Goal: Task Accomplishment & Management: Manage account settings

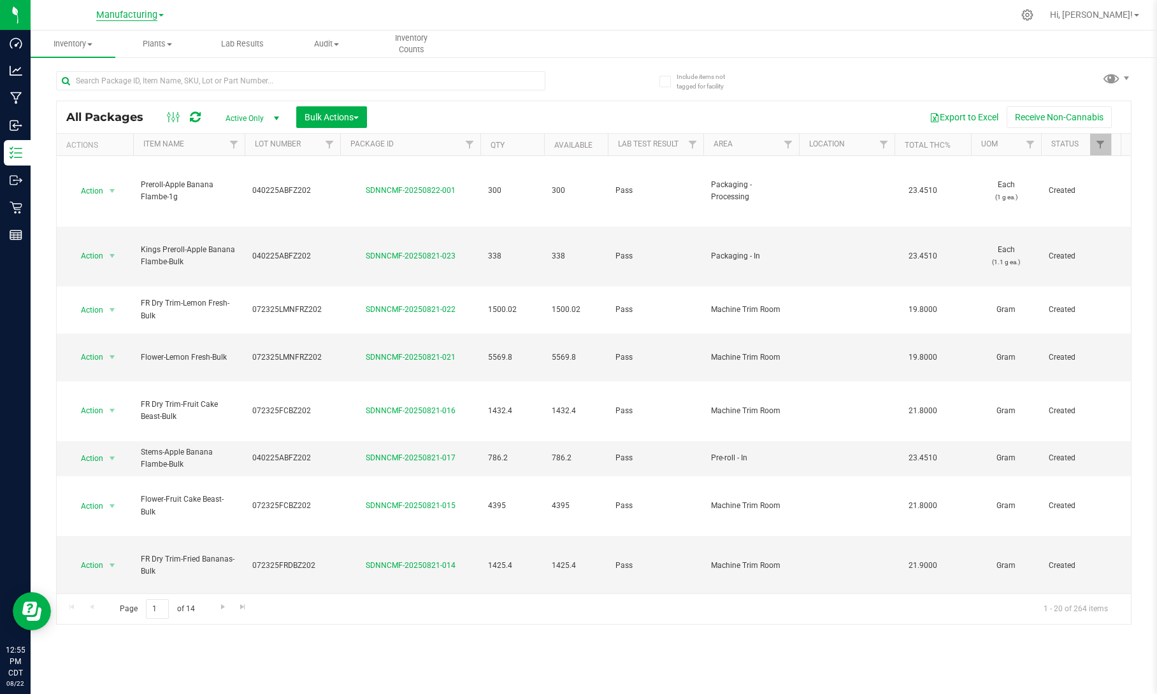
click at [144, 17] on span "Manufacturing" at bounding box center [126, 15] width 61 height 11
click at [187, 82] on input "text" at bounding box center [300, 80] width 489 height 19
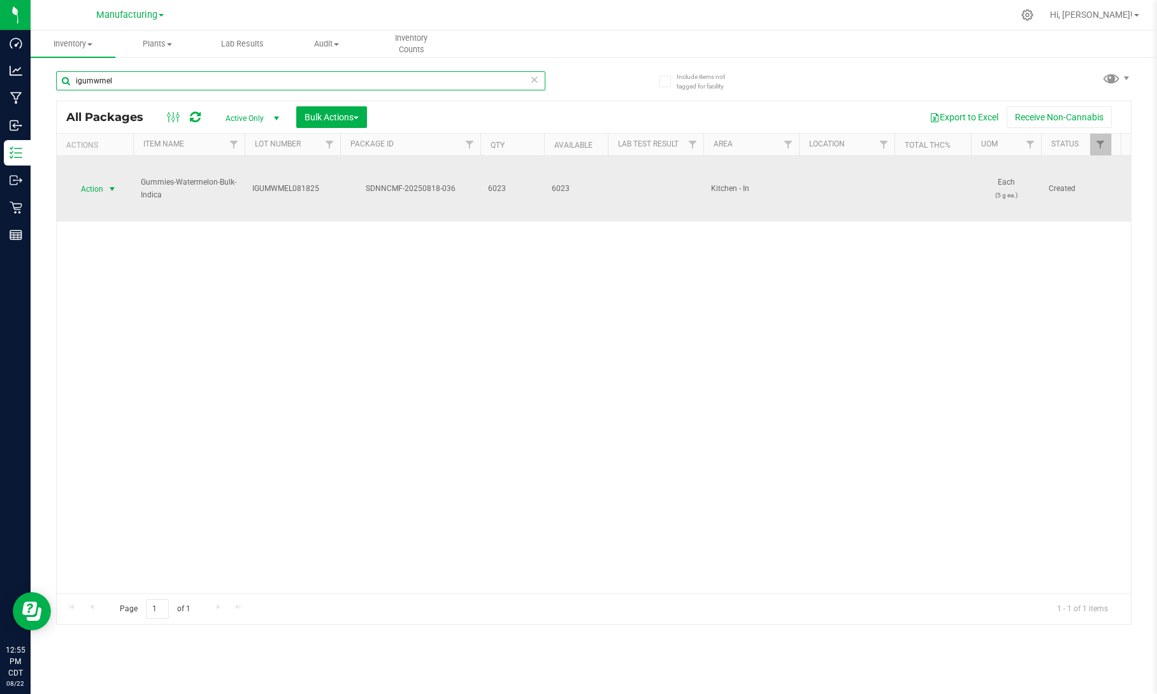
type input "igumwmel"
click at [107, 190] on span "select" at bounding box center [112, 189] width 10 height 10
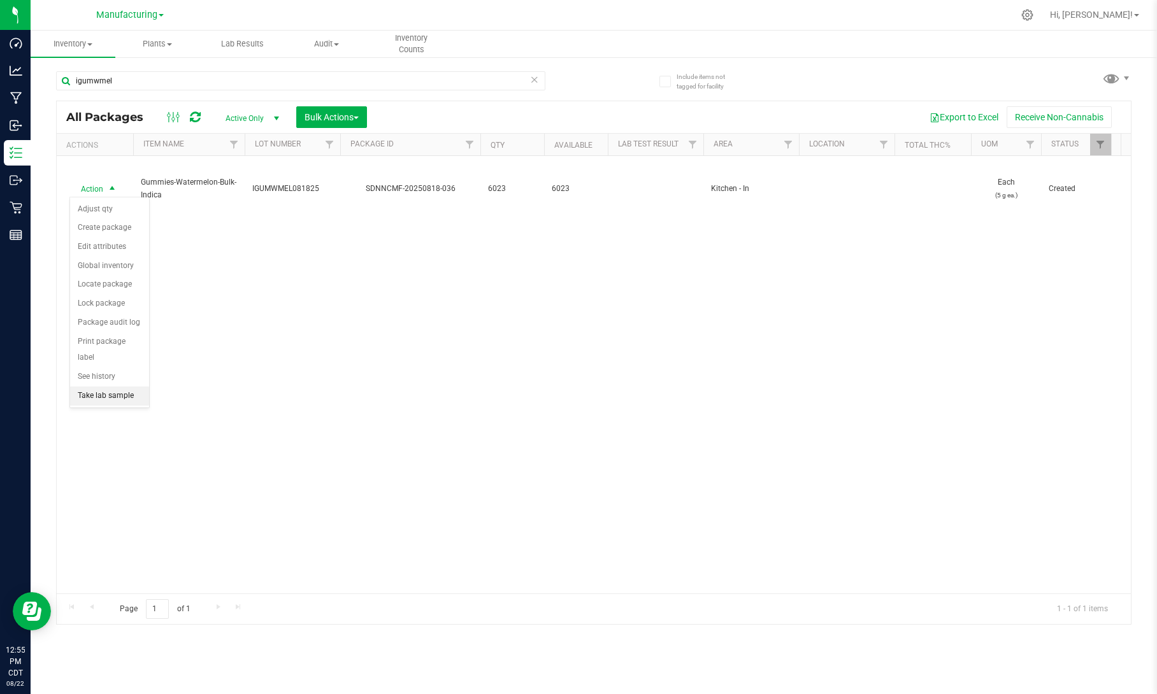
click at [126, 397] on li "Take lab sample" at bounding box center [109, 396] width 79 height 19
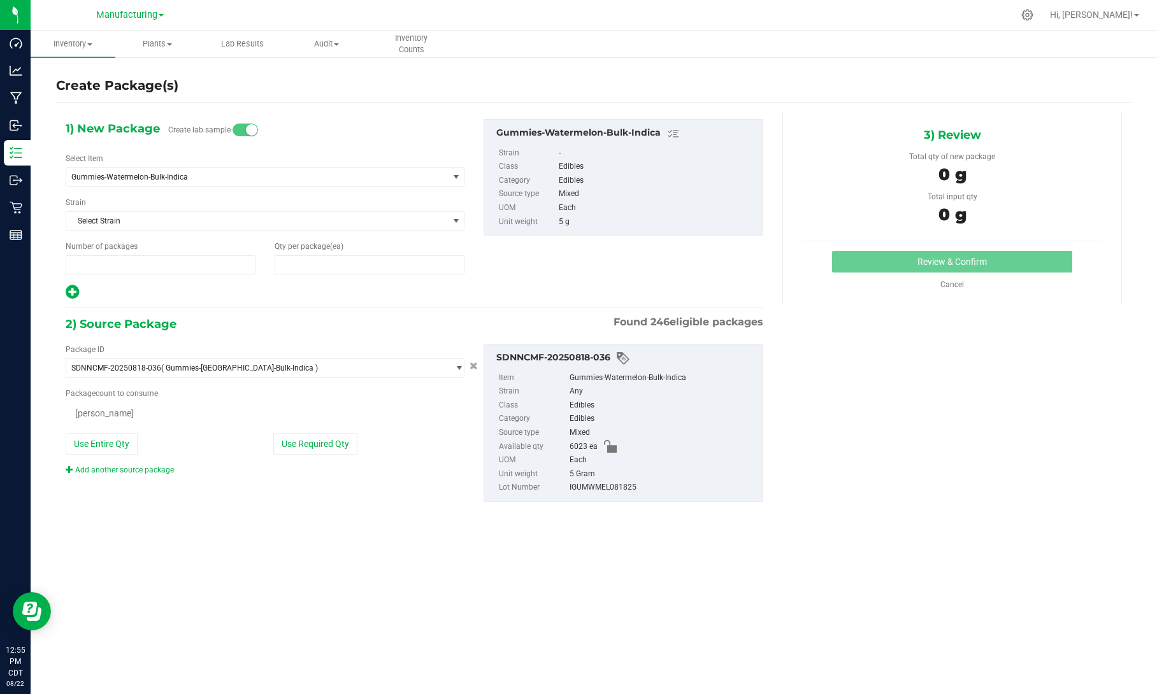
type input "1"
type input "0"
click at [373, 267] on span "0 0" at bounding box center [369, 264] width 190 height 19
type input "23"
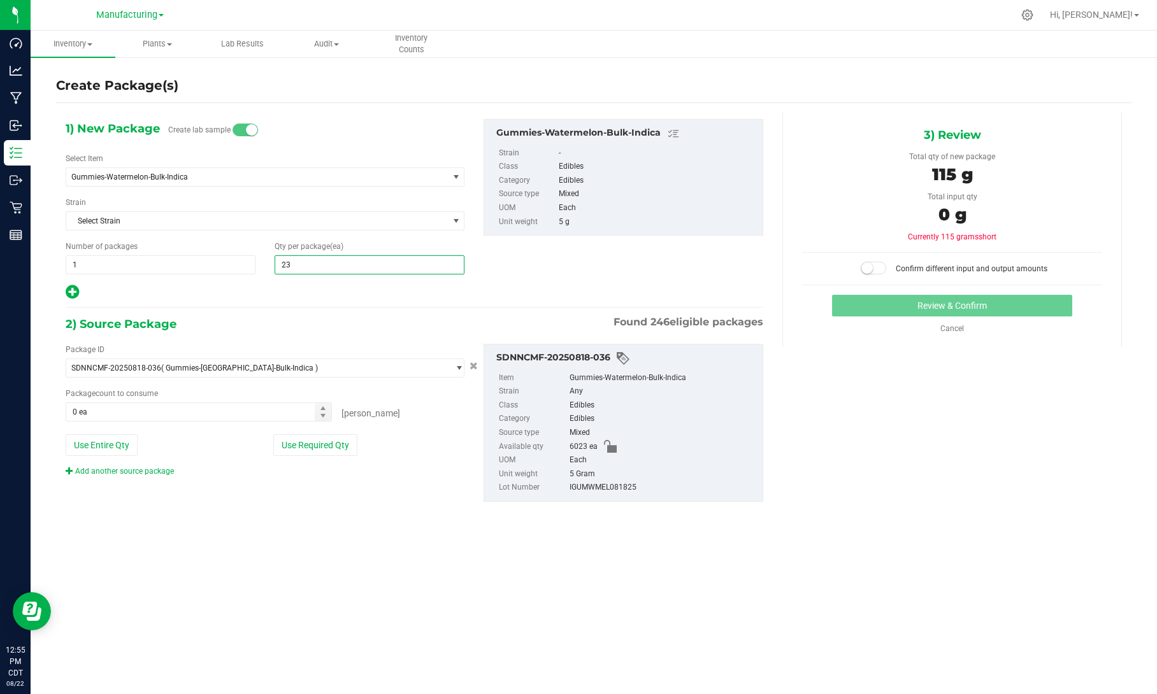
click at [418, 242] on div "Qty per package (ea) 23" at bounding box center [369, 258] width 209 height 34
type input "23"
click at [320, 445] on button "Use Required Qty" at bounding box center [315, 445] width 84 height 22
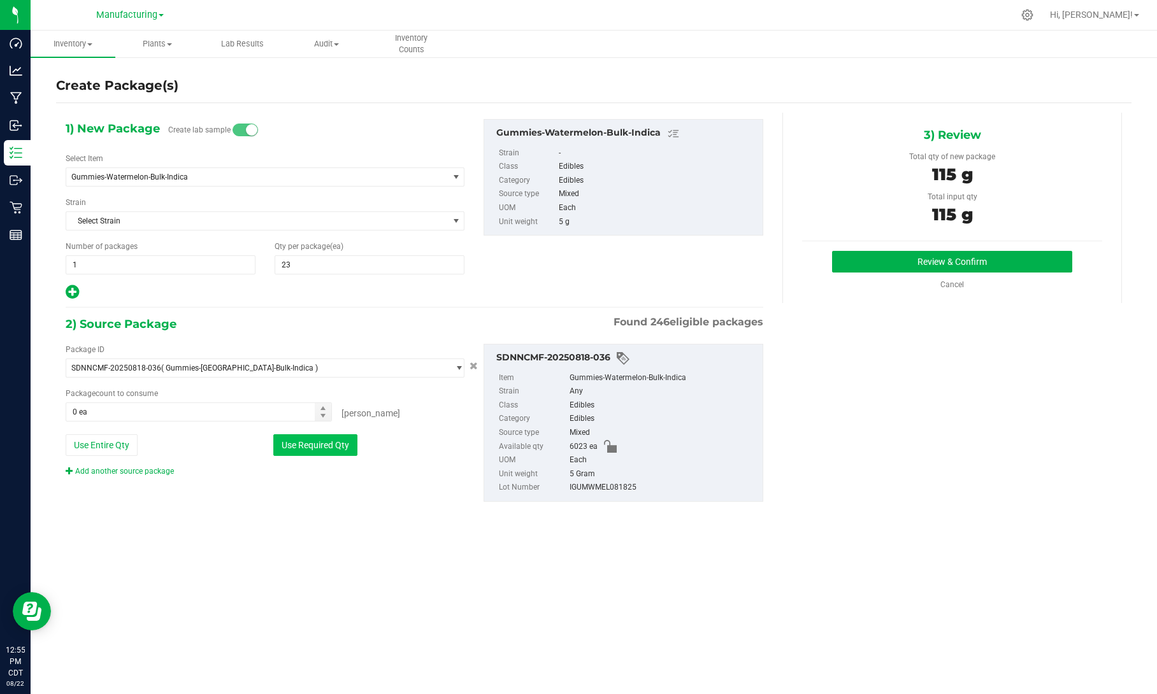
type input "23 ea"
click at [880, 265] on button "Review & Confirm" at bounding box center [952, 262] width 240 height 22
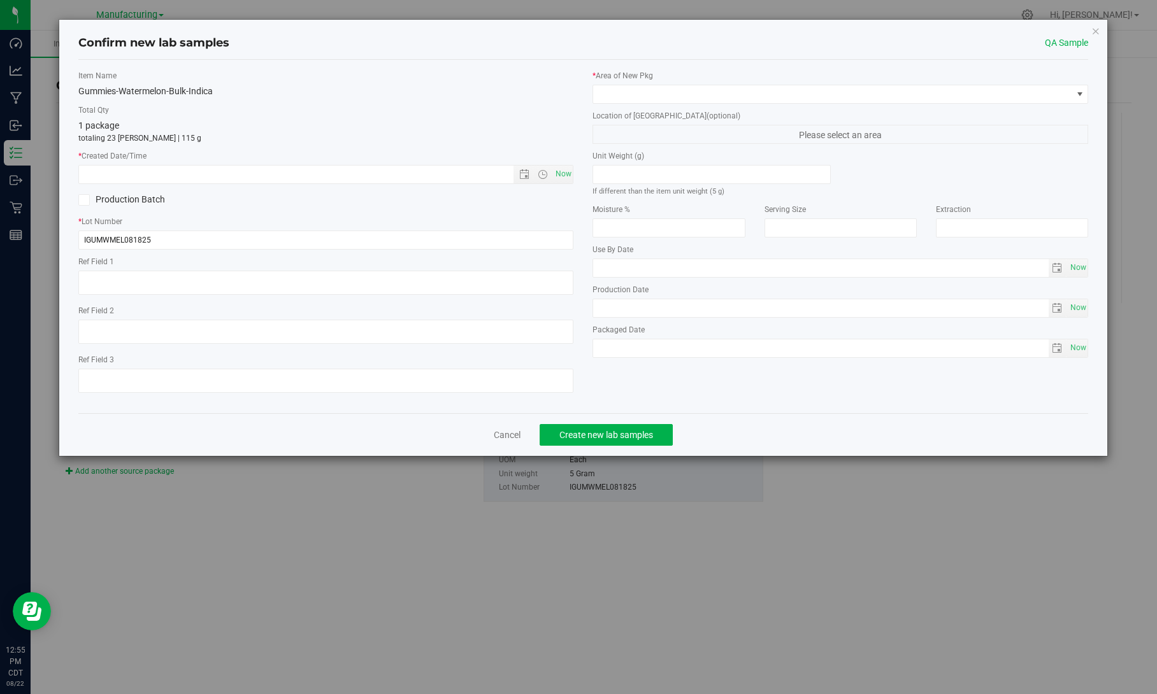
type textarea "Mixed Stems - 13.g loss difference"
click at [563, 173] on span "Now" at bounding box center [563, 174] width 22 height 18
type input "[DATE] 12:55 PM"
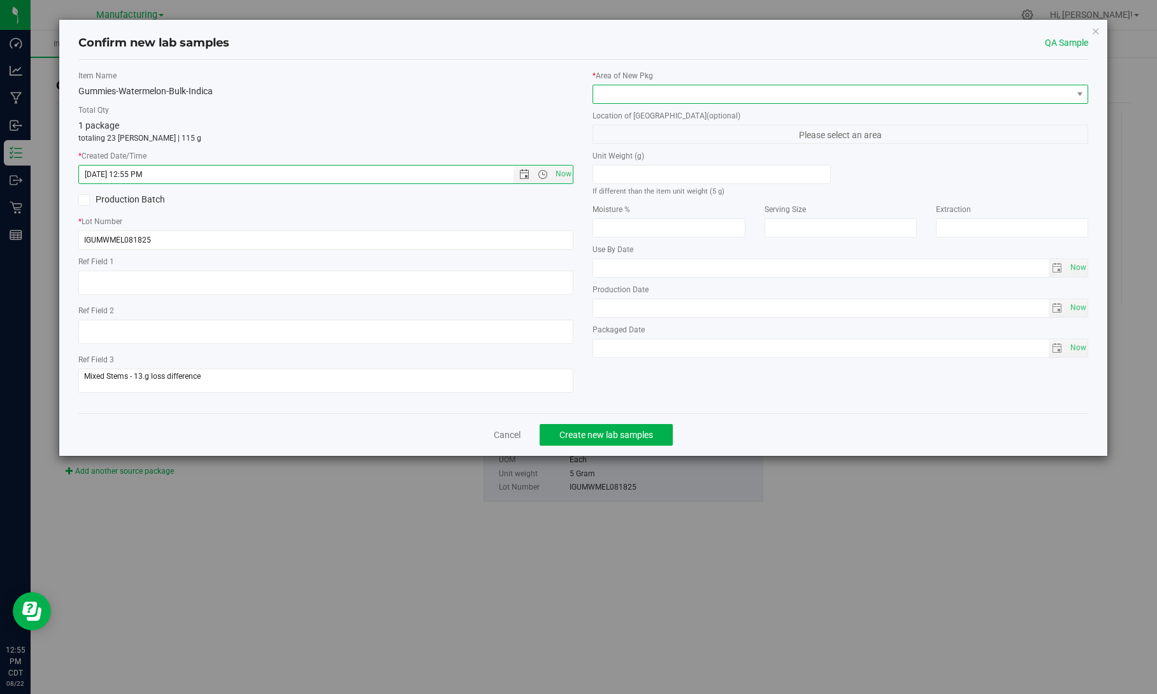
click at [701, 94] on span at bounding box center [832, 94] width 478 height 18
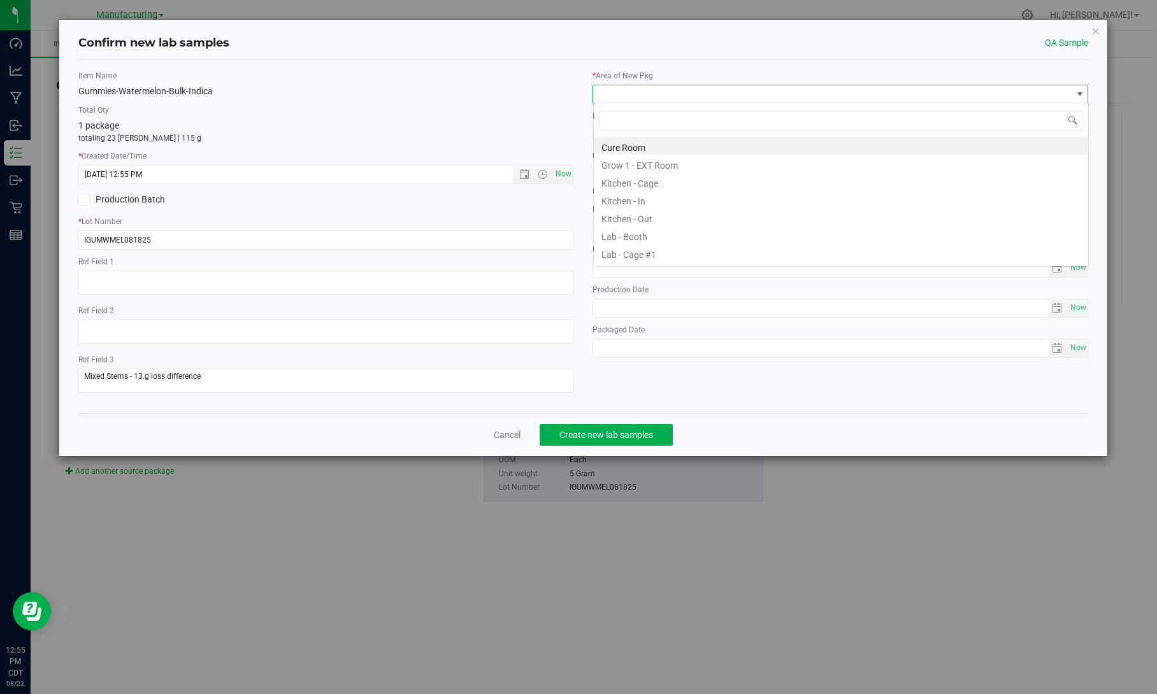
scroll to position [18, 495]
type input "test"
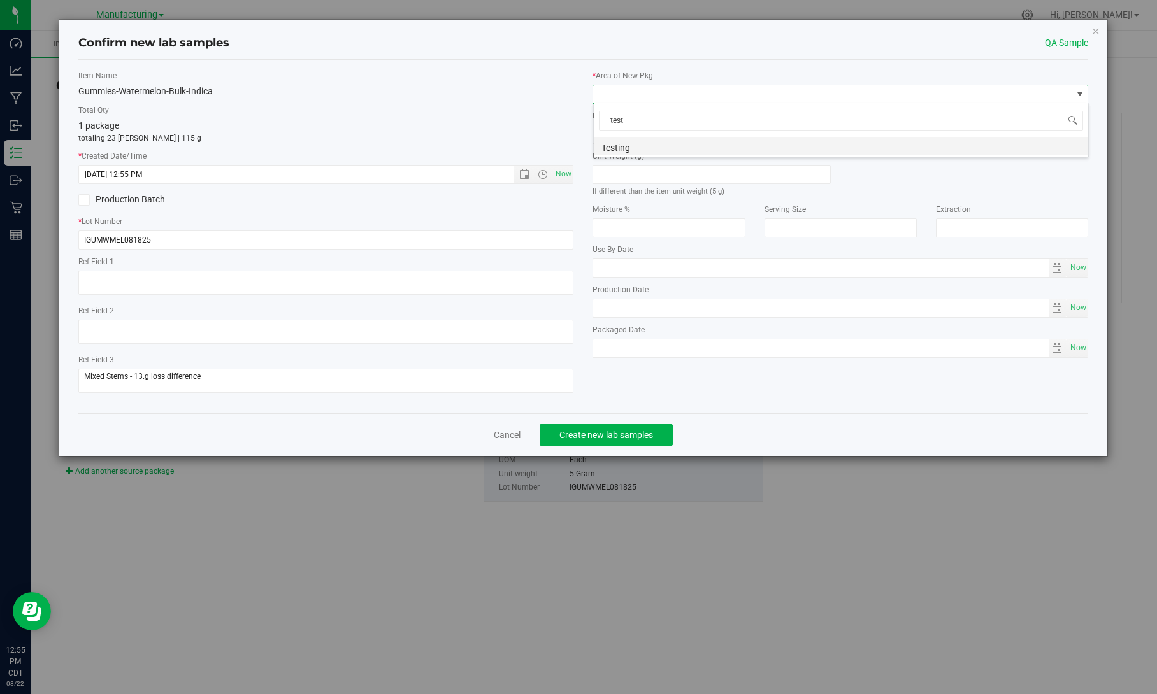
click at [678, 143] on li "Testing" at bounding box center [841, 146] width 494 height 18
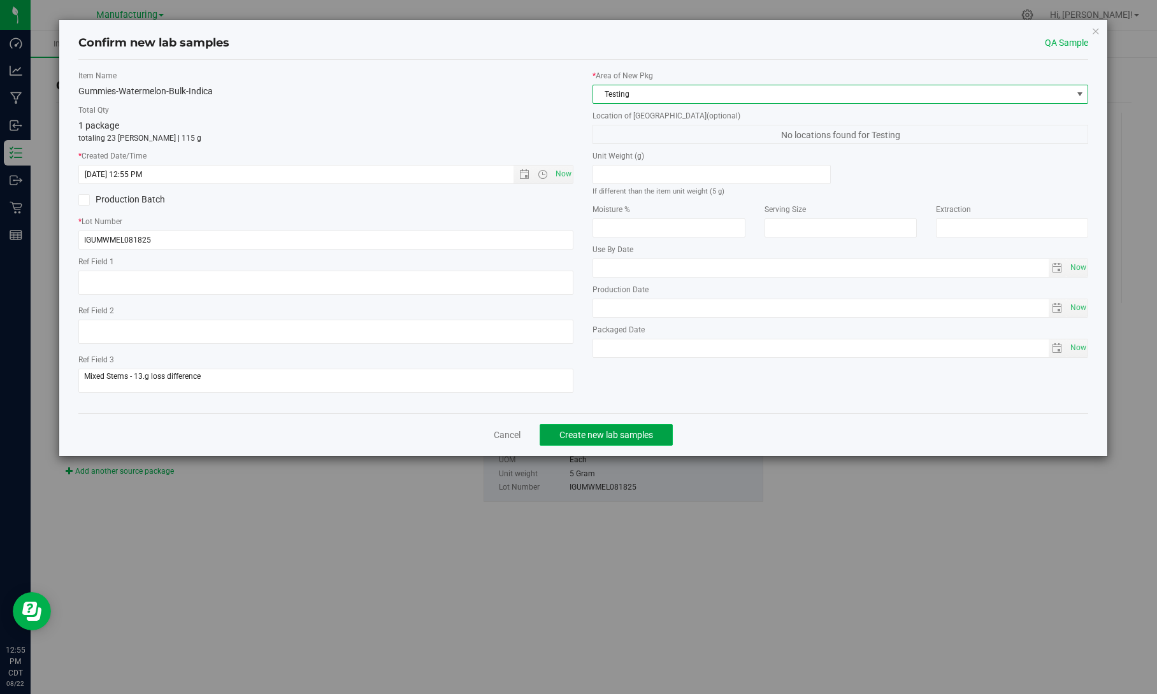
click at [600, 437] on span "Create new lab samples" at bounding box center [606, 435] width 94 height 10
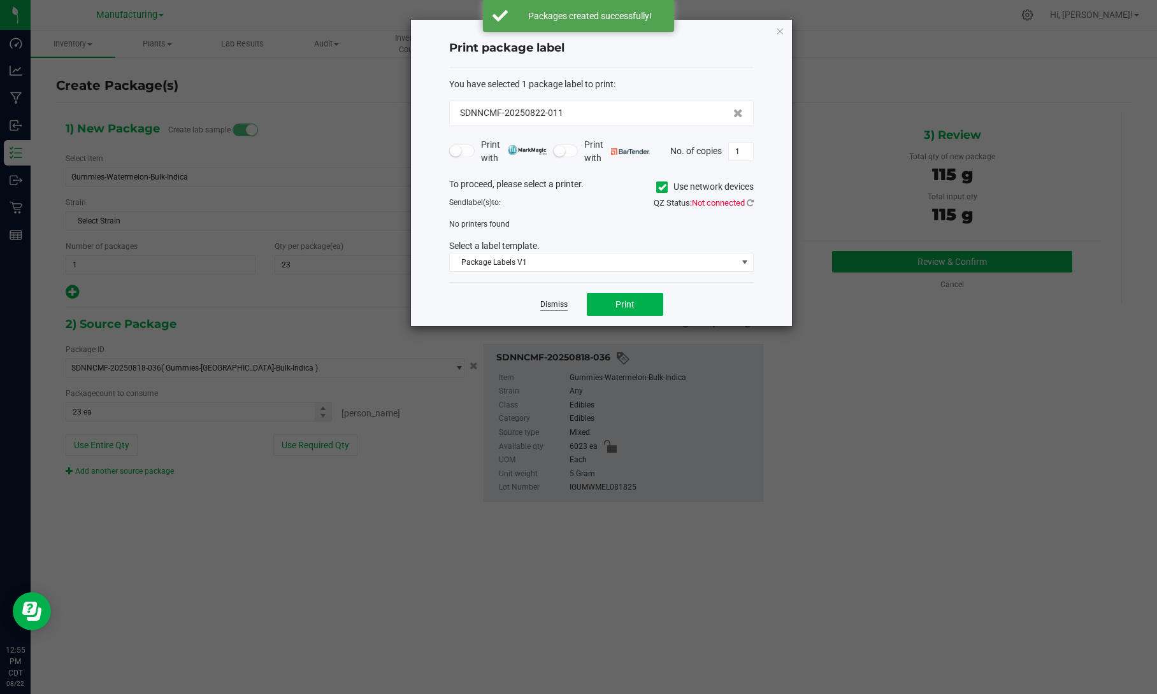
click at [555, 303] on link "Dismiss" at bounding box center [553, 304] width 27 height 11
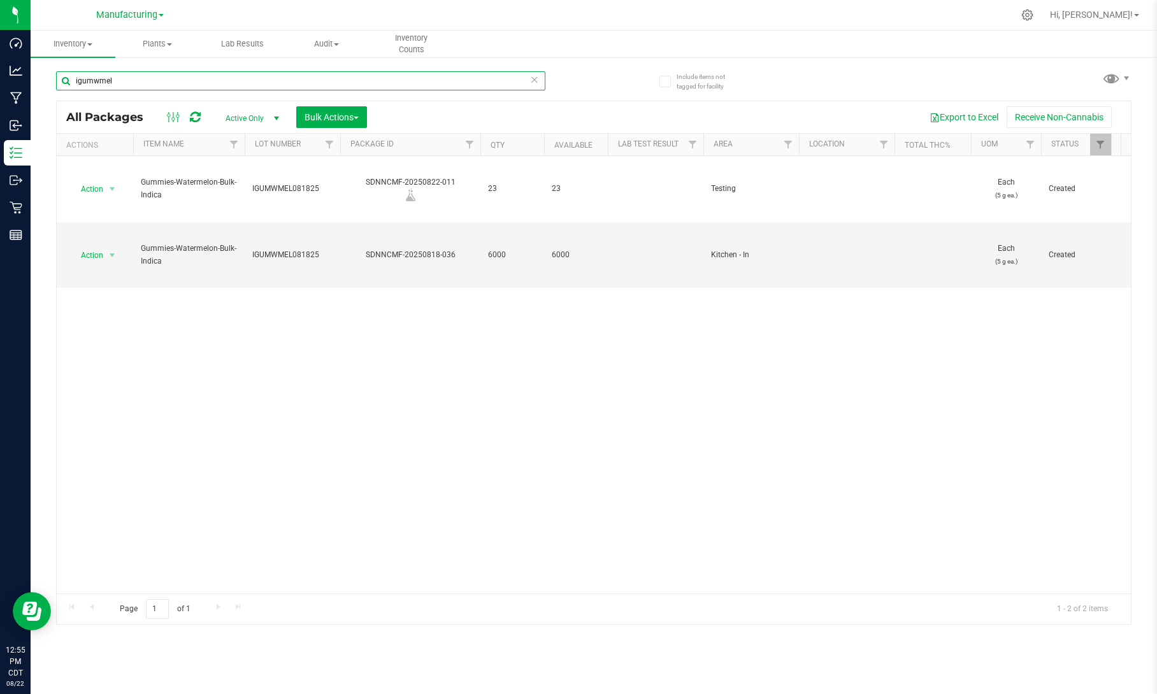
click at [211, 83] on input "igumwmel" at bounding box center [300, 80] width 489 height 19
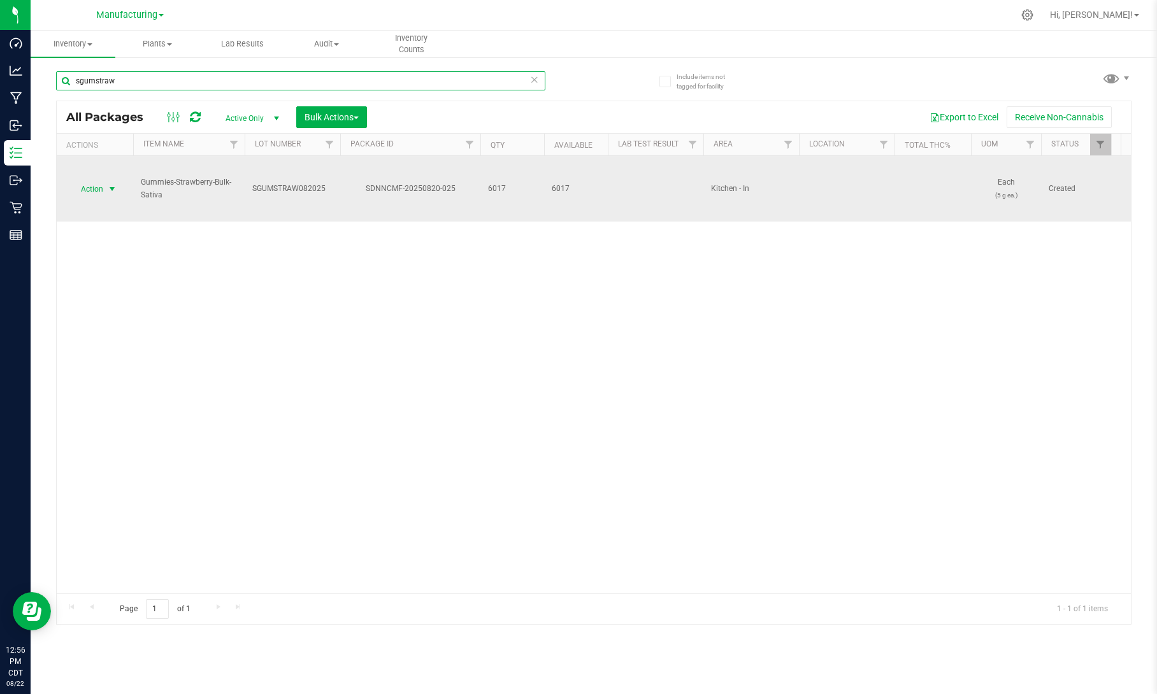
type input "sgumstraw"
click at [94, 185] on span "Action" at bounding box center [86, 189] width 34 height 18
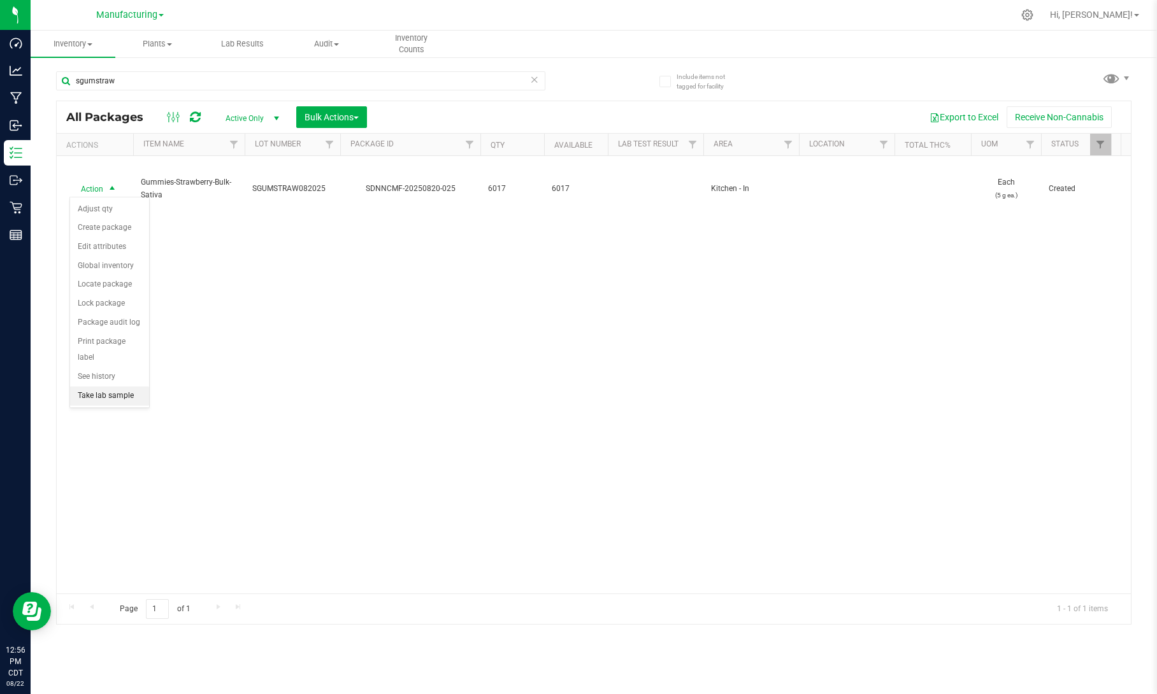
click at [96, 388] on li "Take lab sample" at bounding box center [109, 396] width 79 height 19
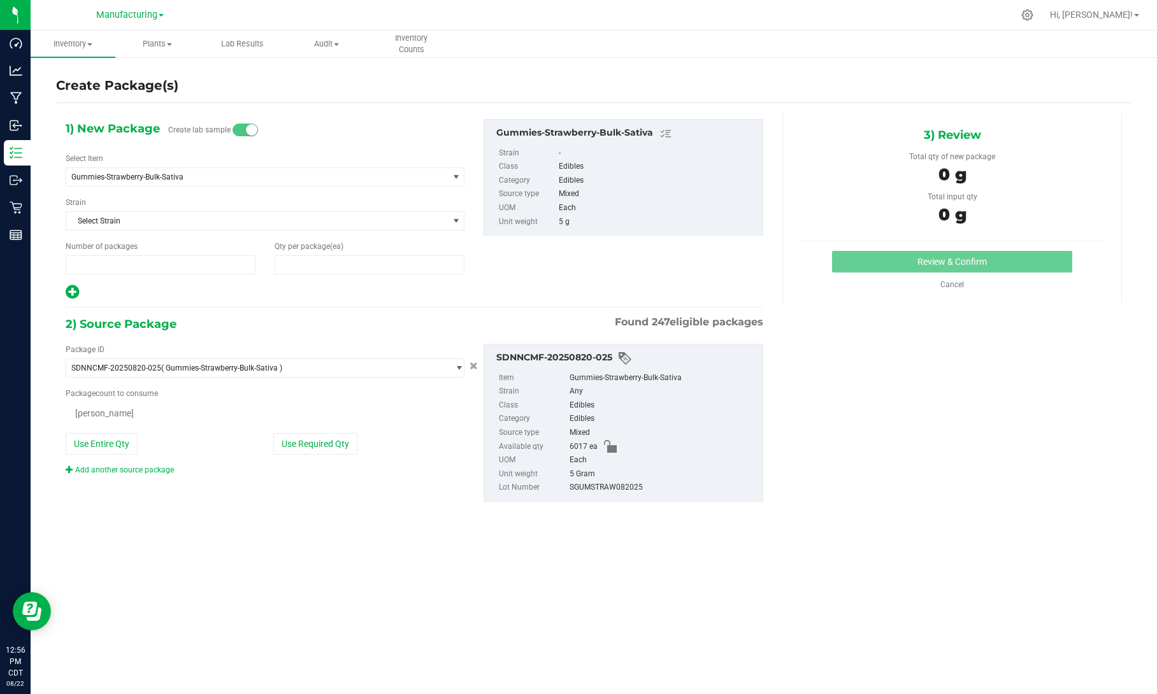
type input "1"
type input "0"
click at [394, 257] on span "0 0" at bounding box center [369, 264] width 190 height 19
type input "27"
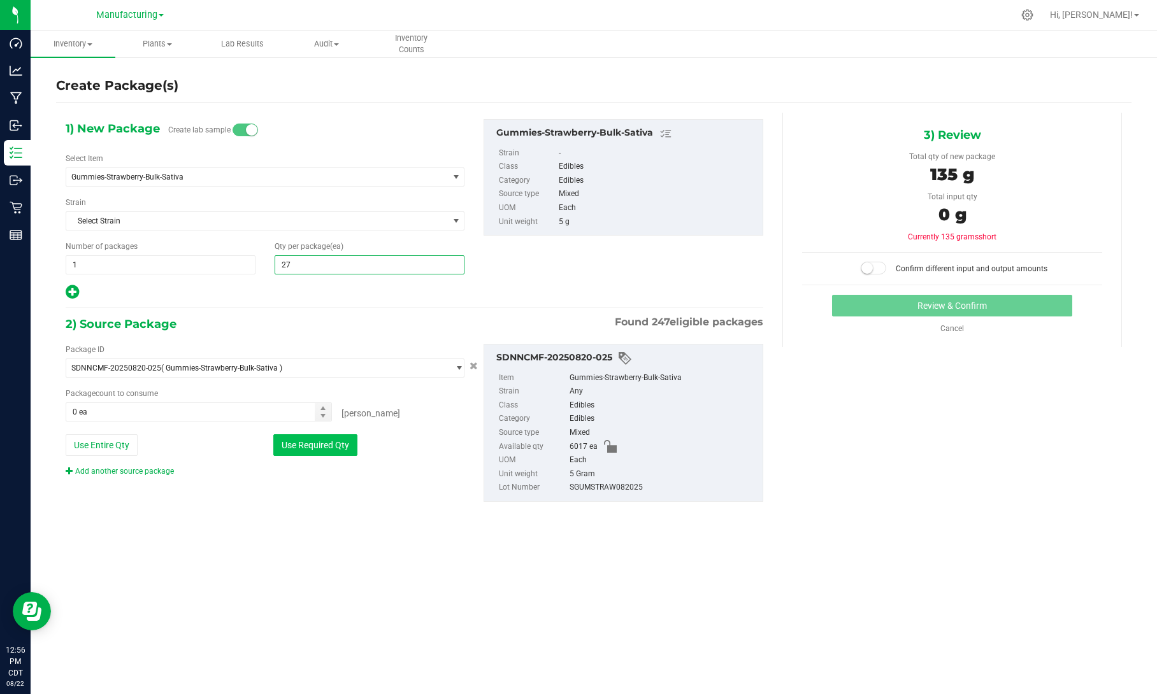
type input "27"
click at [348, 448] on button "Use Required Qty" at bounding box center [315, 445] width 84 height 22
type input "27 ea"
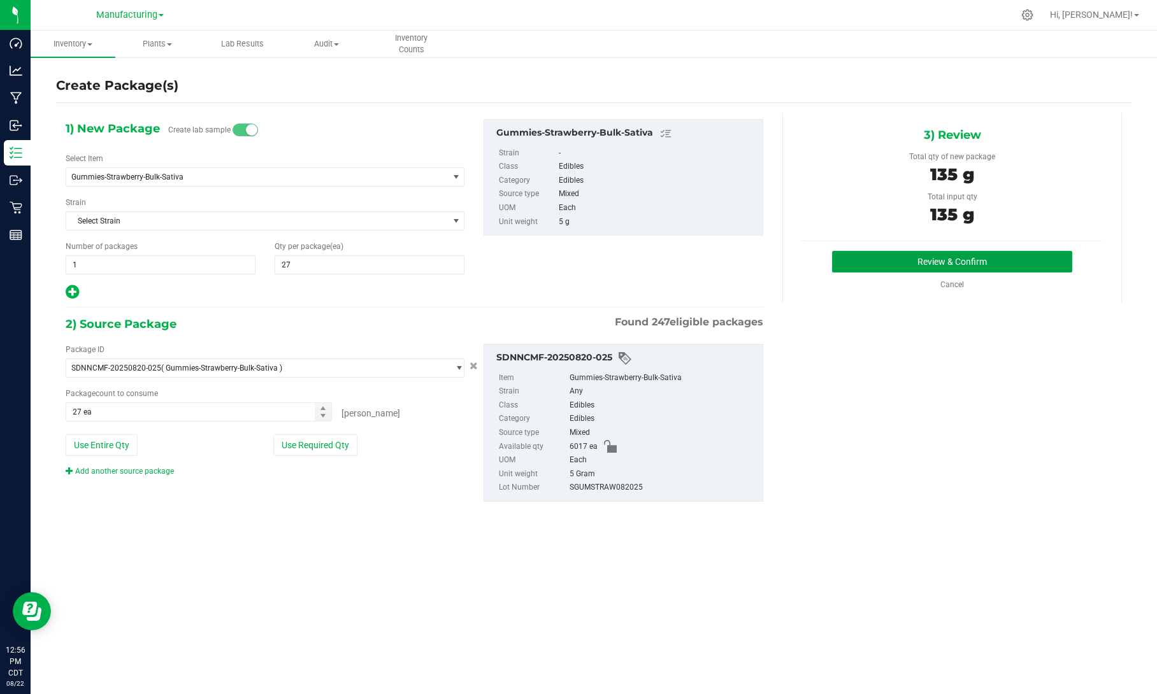
click at [860, 256] on button "Review & Confirm" at bounding box center [952, 262] width 240 height 22
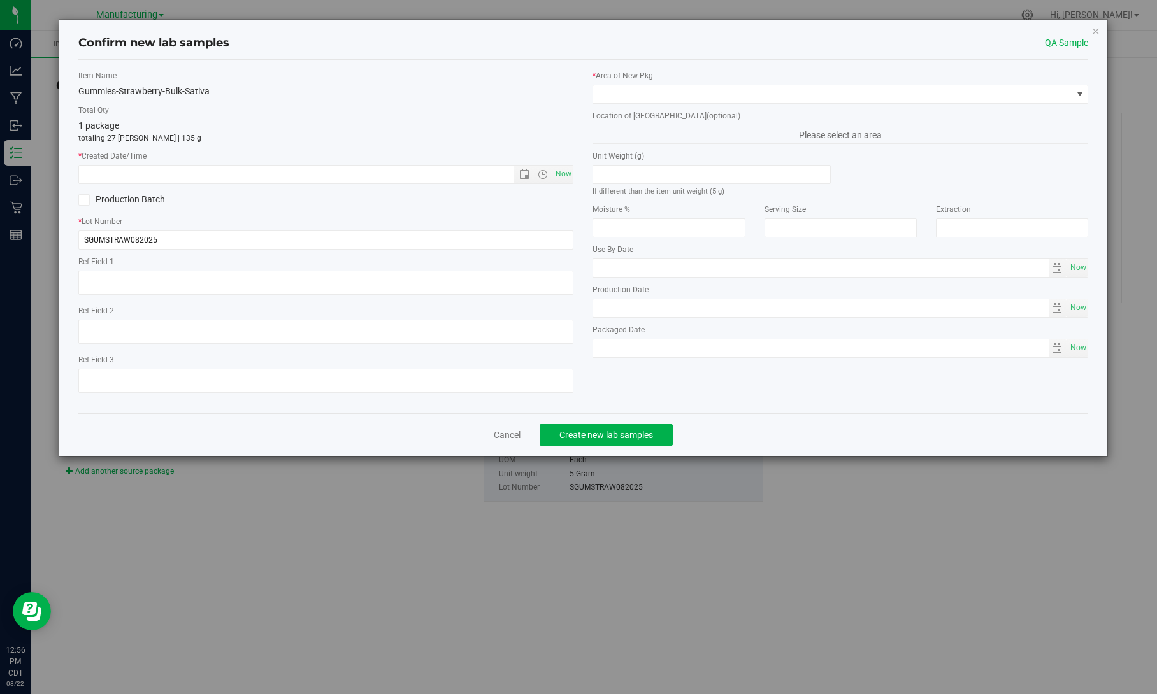
type input "[DATE]"
click at [557, 169] on span "Now" at bounding box center [563, 174] width 22 height 18
type input "[DATE] 12:56 PM"
click at [673, 98] on span at bounding box center [832, 94] width 478 height 18
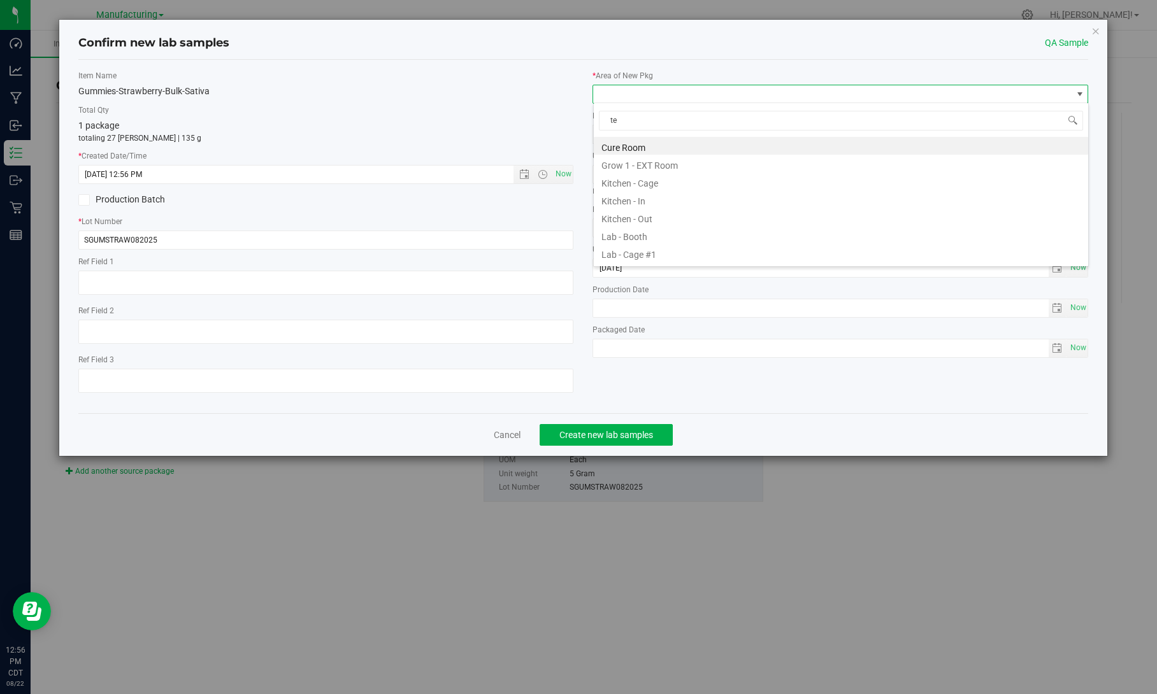
scroll to position [18, 495]
type input "test"
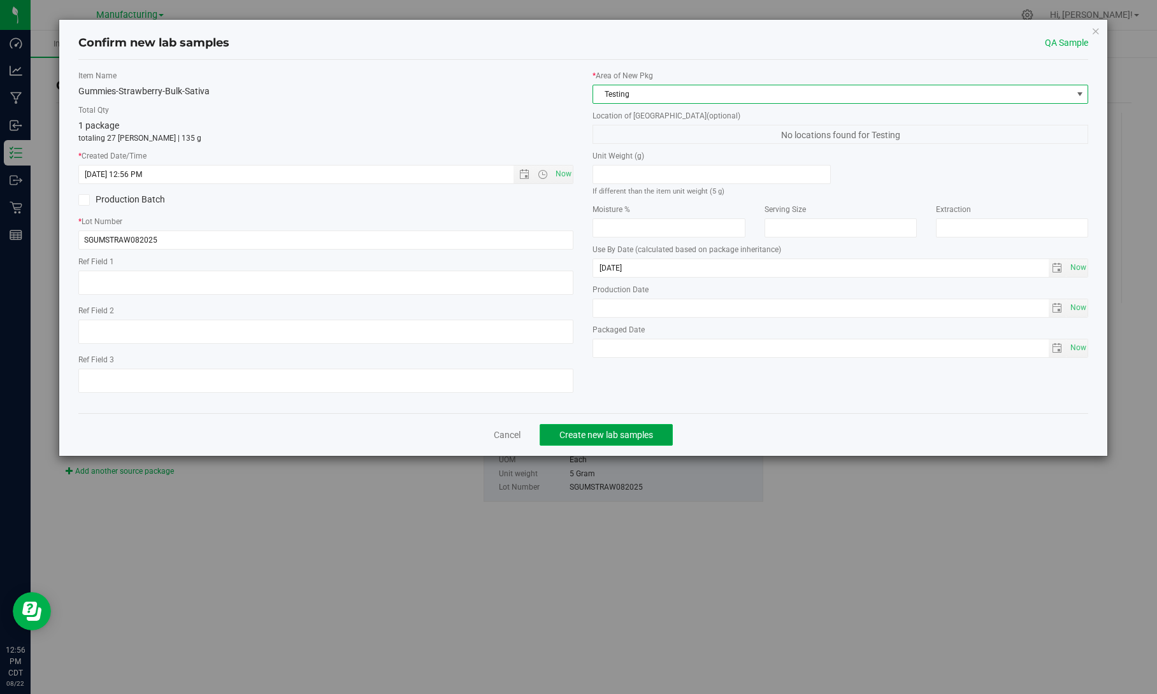
click at [603, 438] on span "Create new lab samples" at bounding box center [606, 435] width 94 height 10
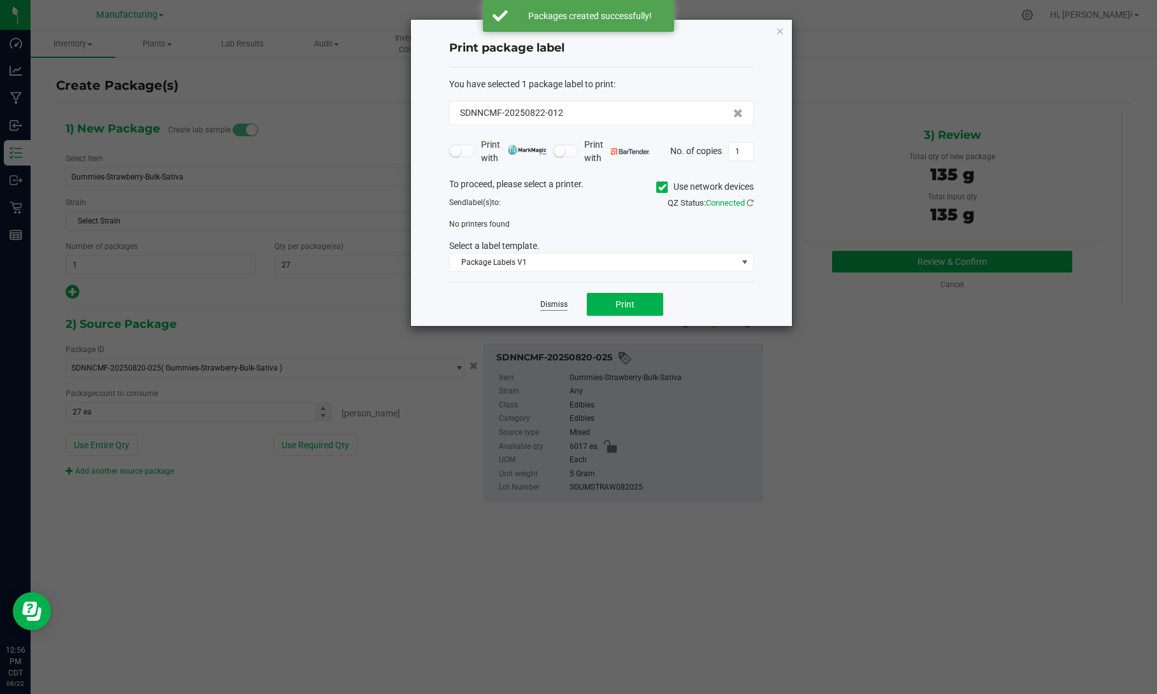
click at [560, 306] on link "Dismiss" at bounding box center [553, 304] width 27 height 11
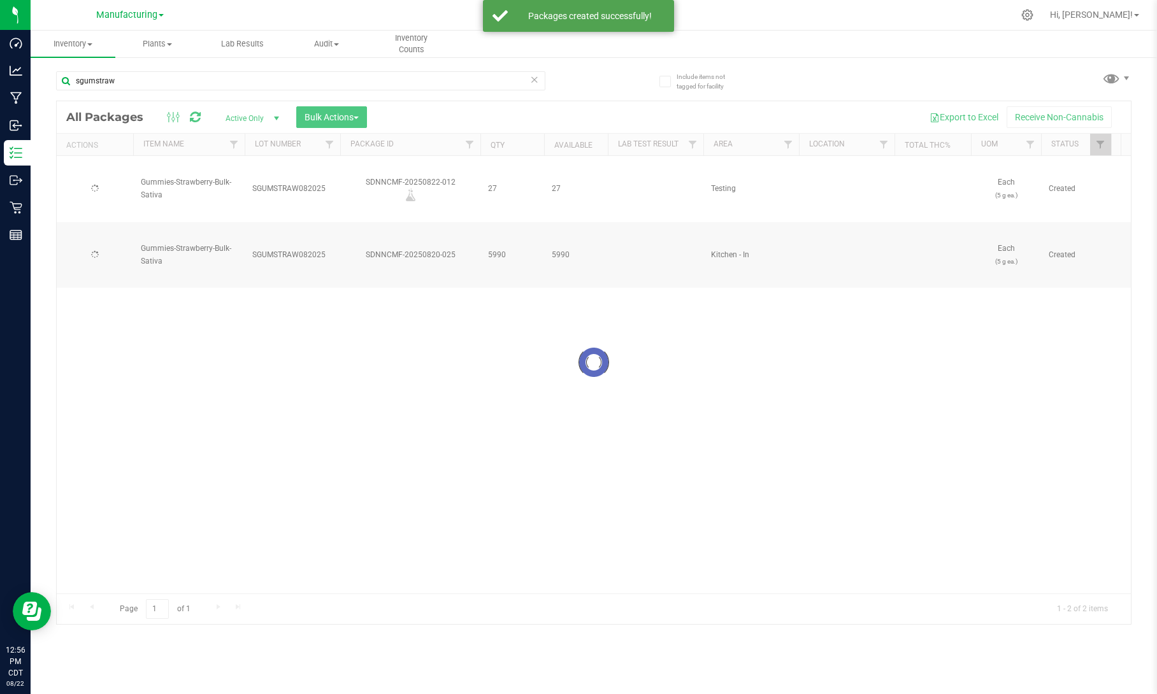
type input "[DATE]"
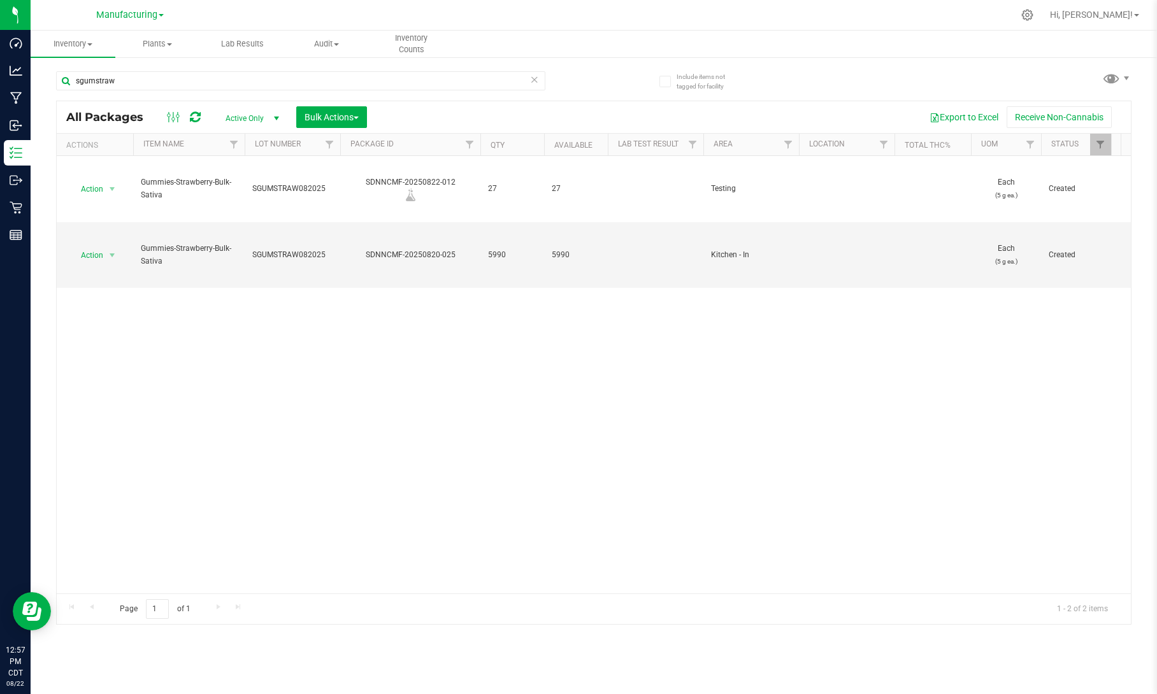
click at [534, 82] on icon at bounding box center [534, 78] width 9 height 15
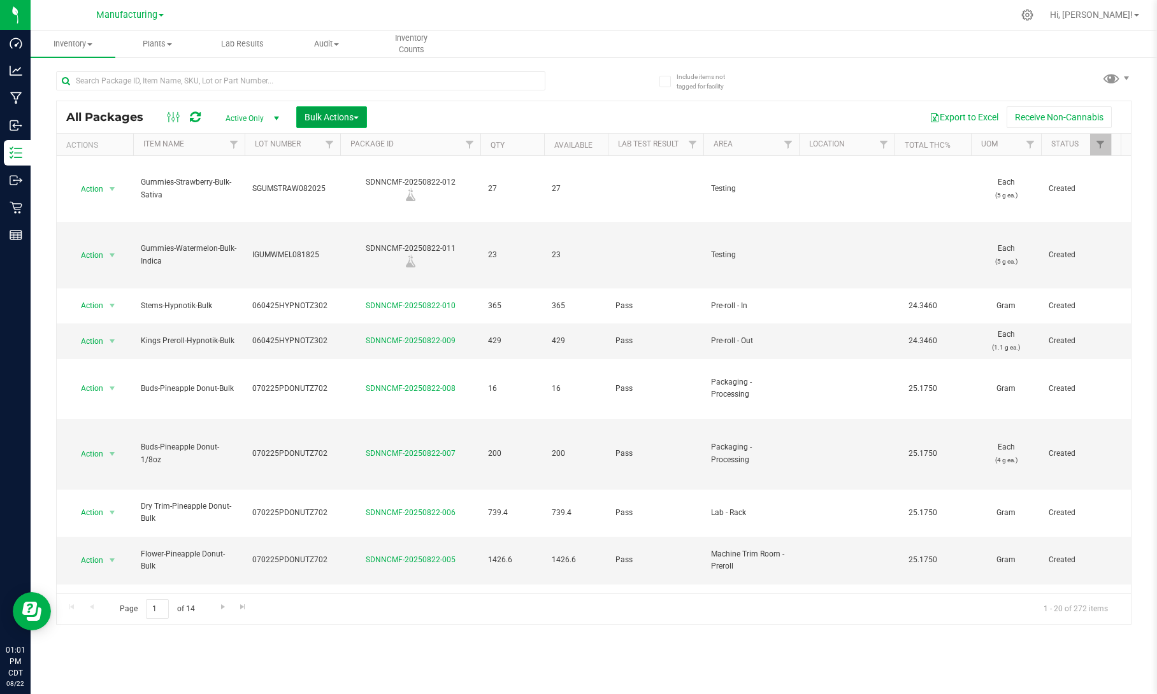
click at [336, 120] on span "Bulk Actions" at bounding box center [331, 117] width 54 height 10
click at [320, 164] on span "Add to outbound order" at bounding box center [347, 169] width 87 height 10
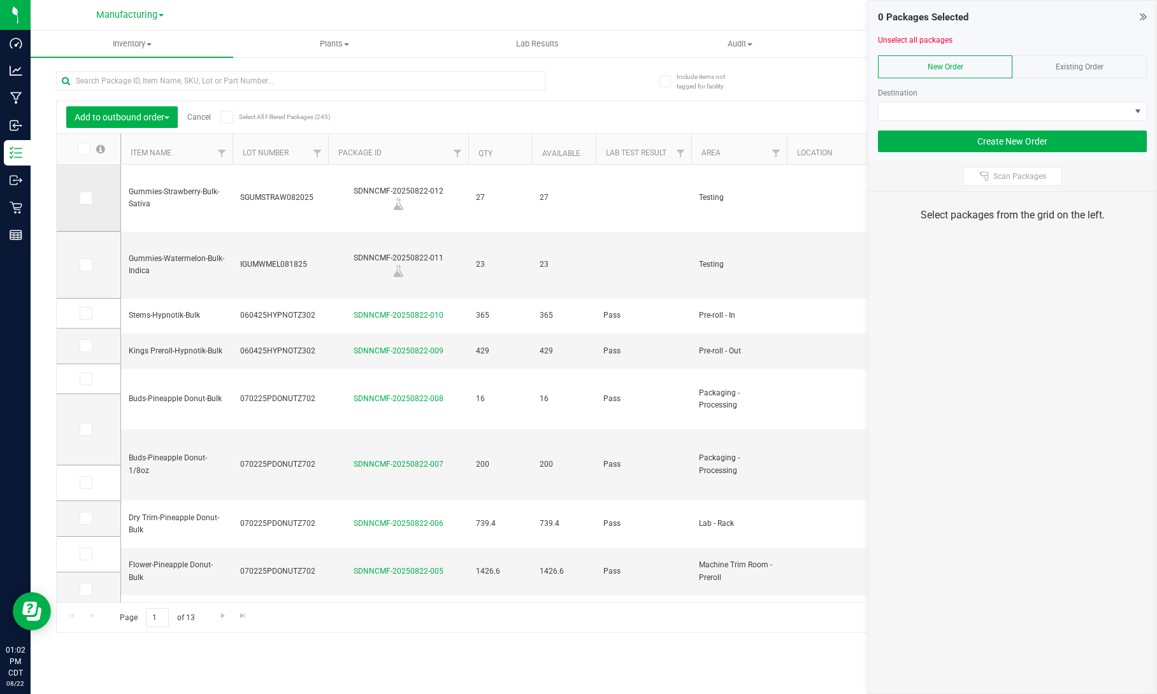
click at [84, 198] on icon at bounding box center [85, 198] width 8 height 0
click at [0, 0] on input "checkbox" at bounding box center [0, 0] width 0 height 0
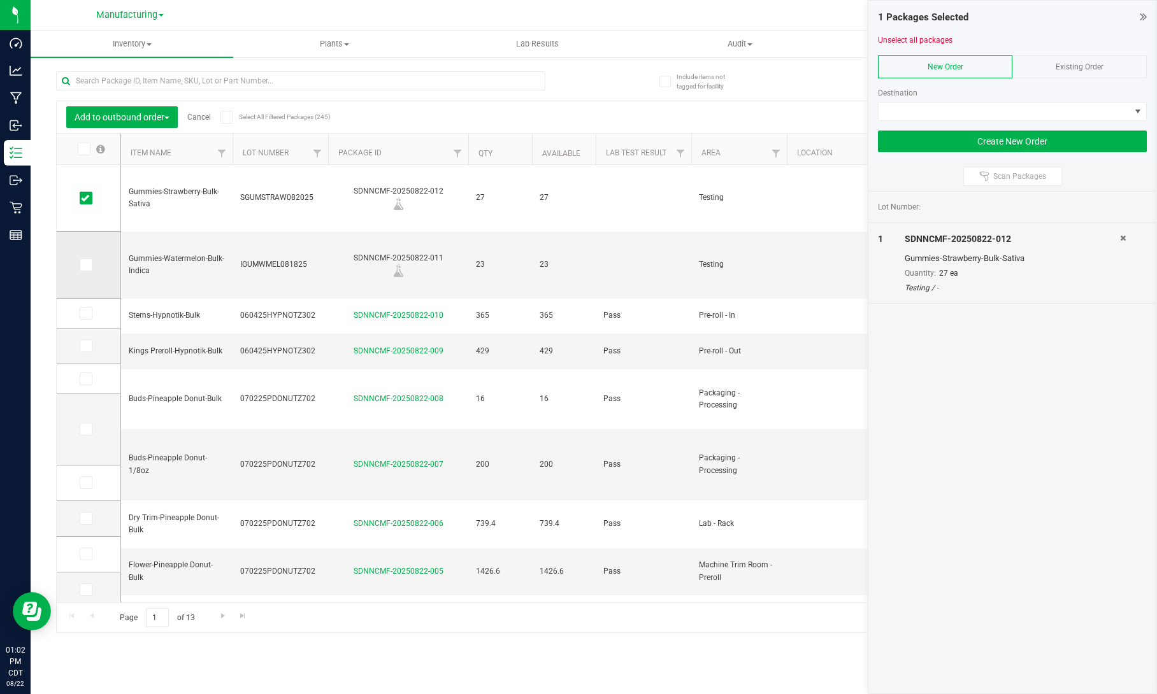
click at [82, 265] on icon at bounding box center [85, 265] width 8 height 0
click at [0, 0] on input "checkbox" at bounding box center [0, 0] width 0 height 0
click at [1077, 51] on div at bounding box center [1012, 51] width 269 height 10
click at [1070, 65] on span "Existing Order" at bounding box center [1079, 66] width 48 height 9
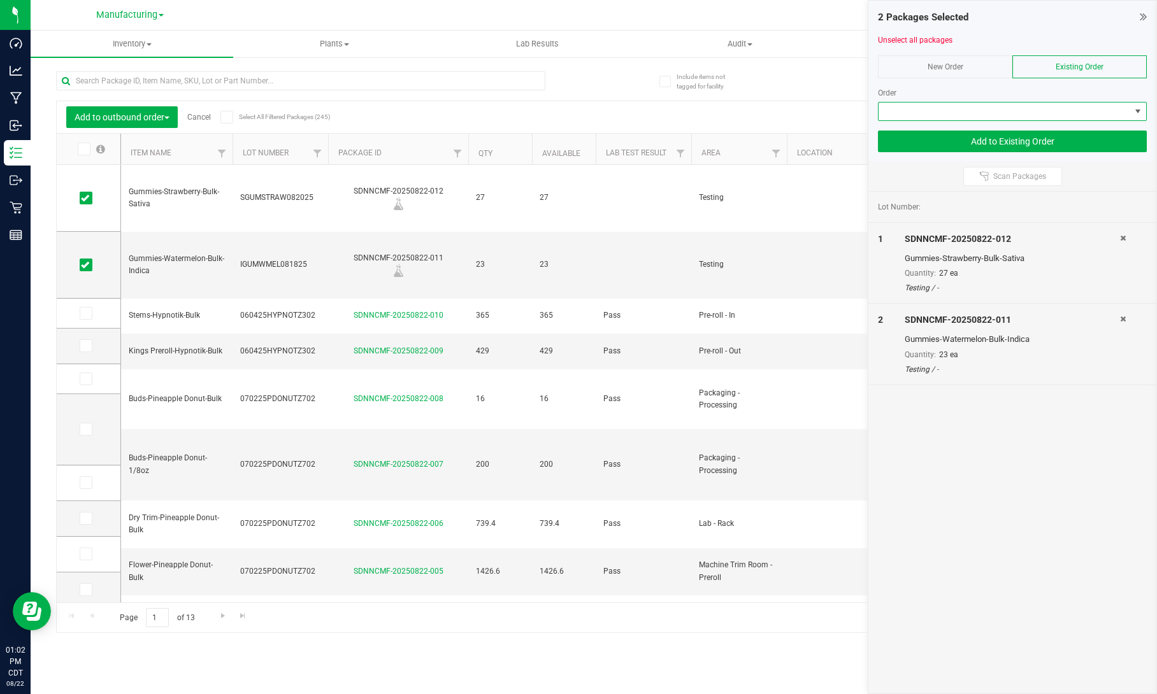
click at [1048, 104] on span at bounding box center [1004, 112] width 252 height 18
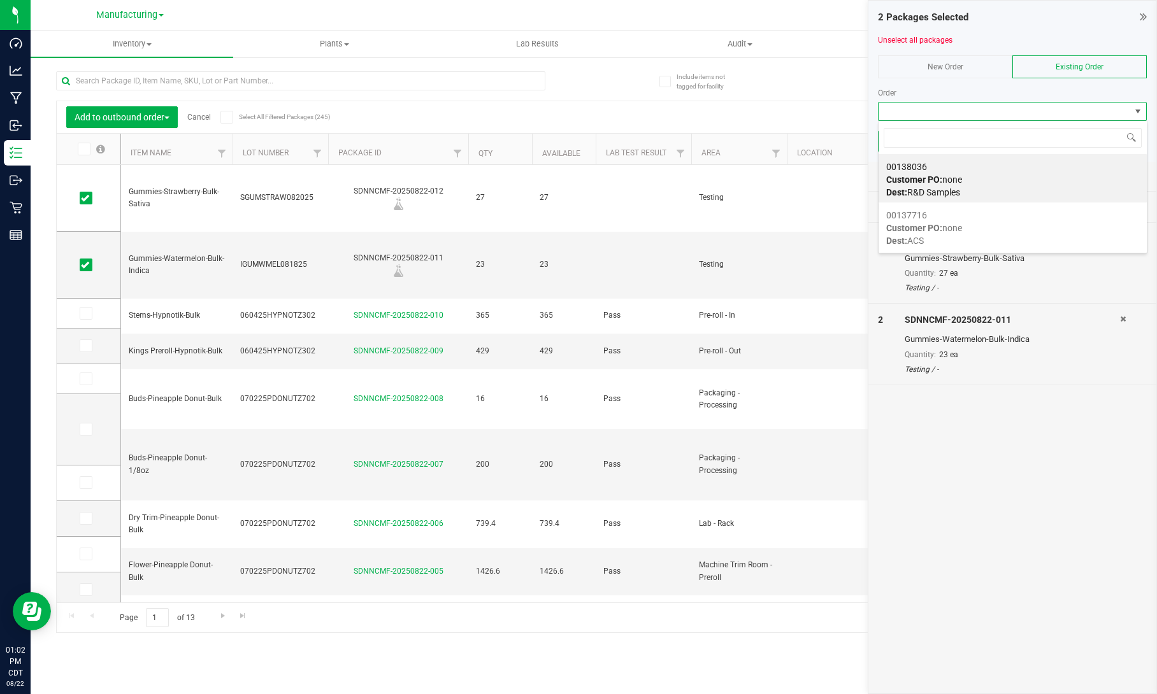
scroll to position [18, 269]
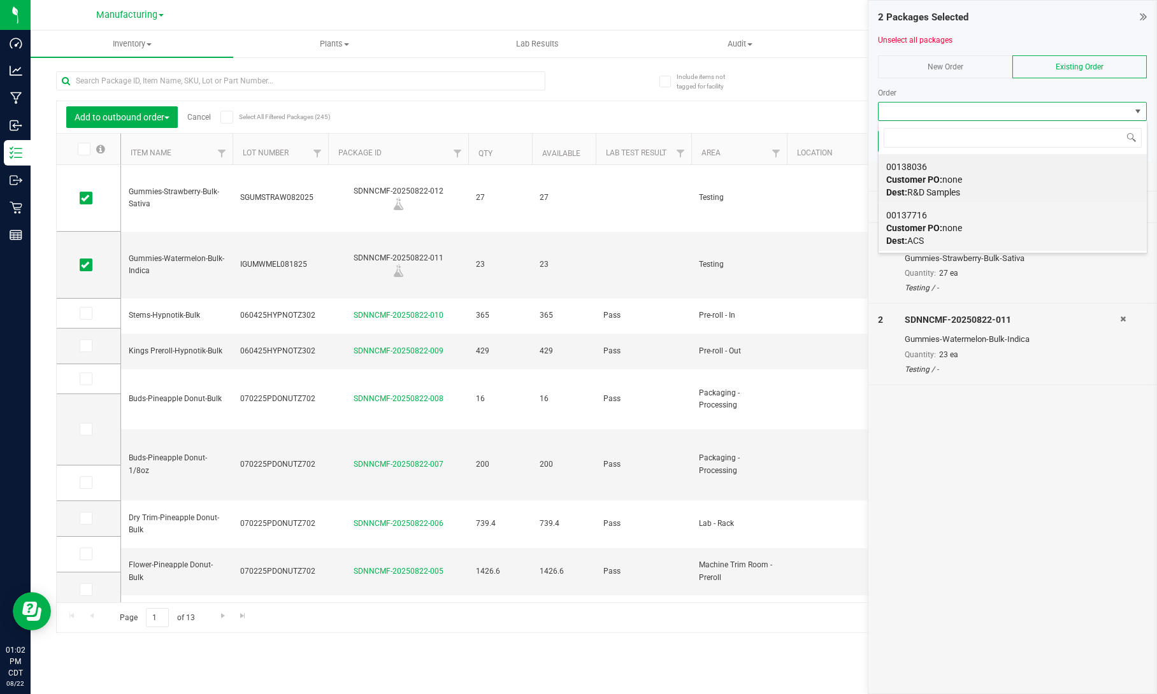
click at [1000, 228] on div "00137716 Customer PO: none Dest: ACS" at bounding box center [1012, 228] width 253 height 48
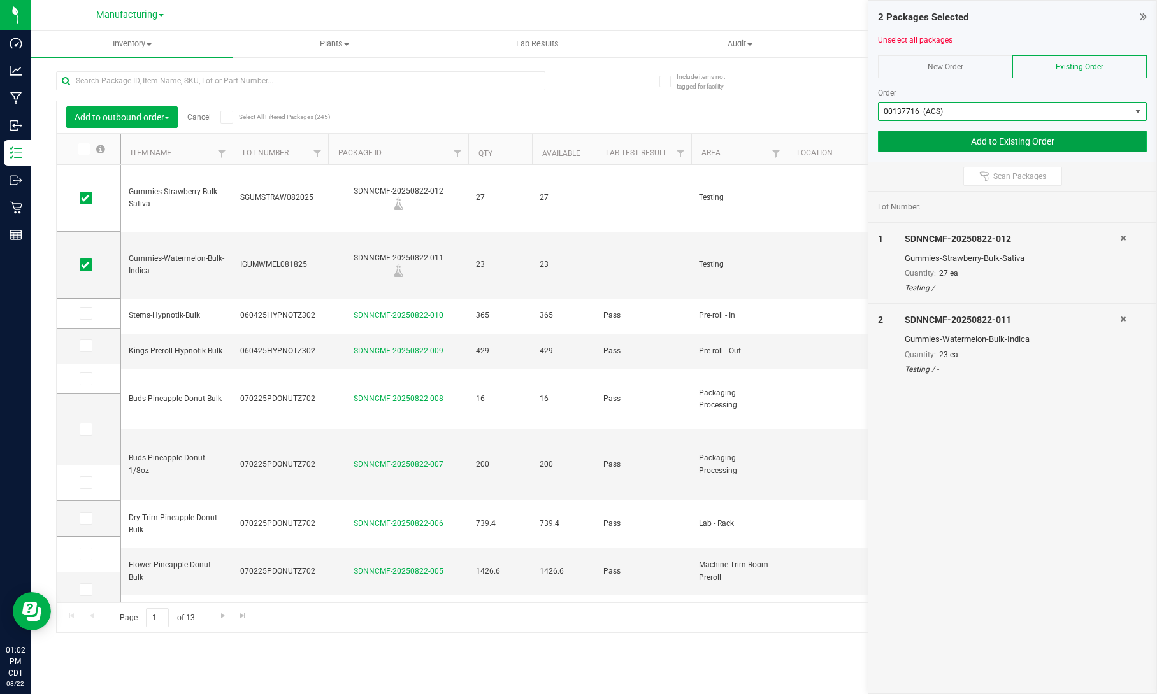
click at [1078, 142] on button "Add to Existing Order" at bounding box center [1012, 142] width 269 height 22
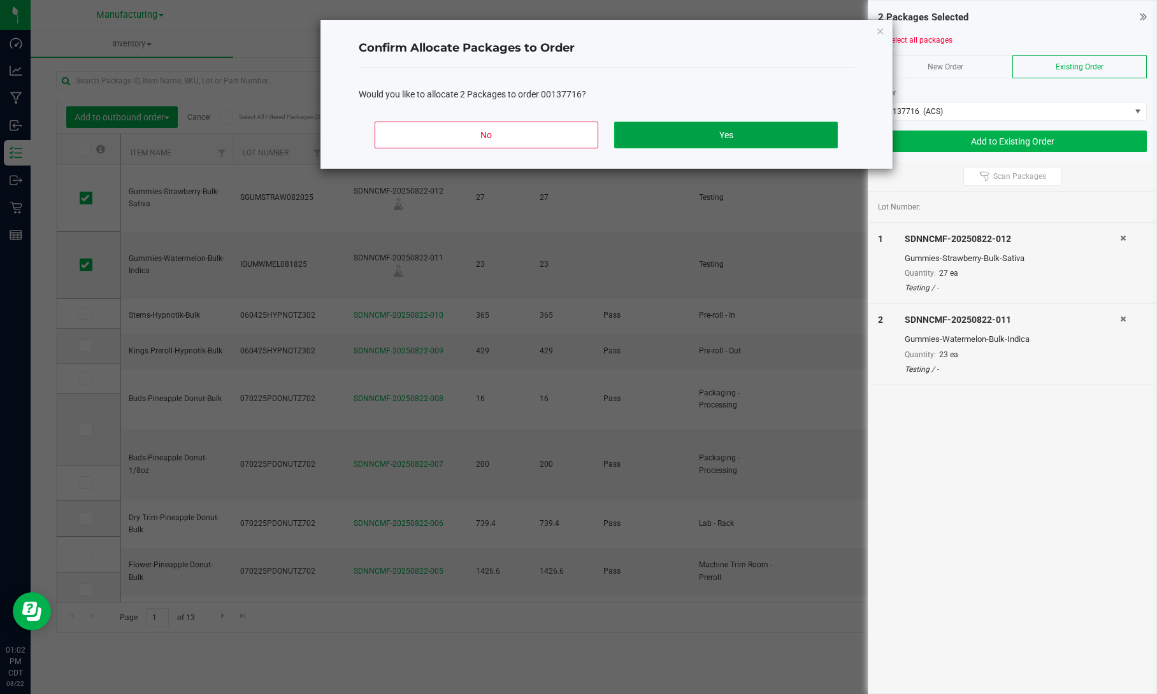
click at [709, 136] on button "Yes" at bounding box center [725, 135] width 223 height 27
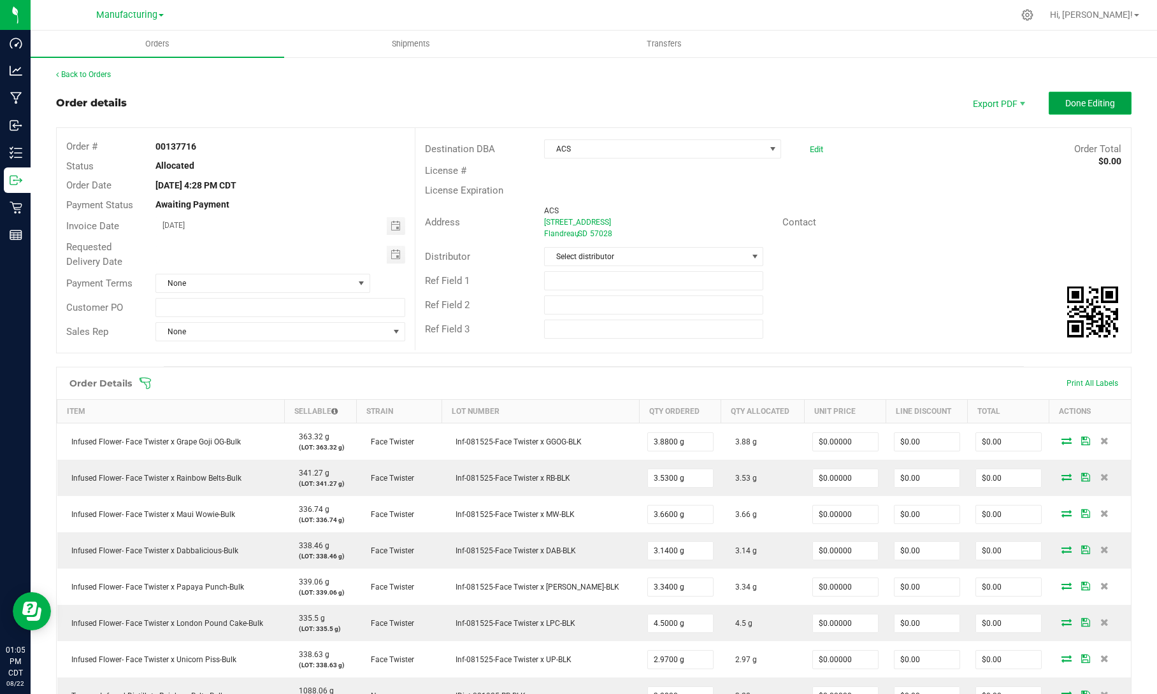
click at [1075, 102] on span "Done Editing" at bounding box center [1090, 103] width 50 height 10
